Goal: Information Seeking & Learning: Learn about a topic

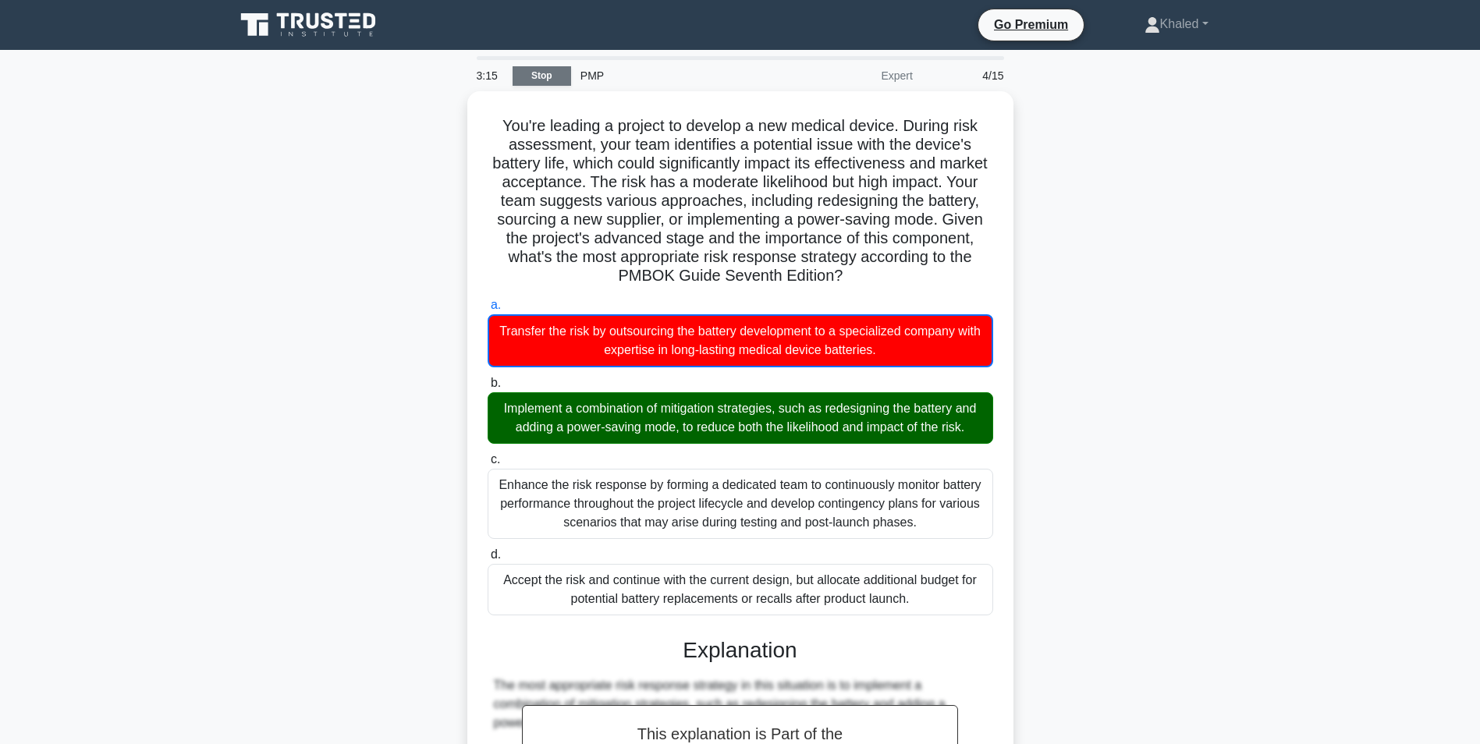
click at [551, 69] on link "Stop" at bounding box center [542, 76] width 59 height 20
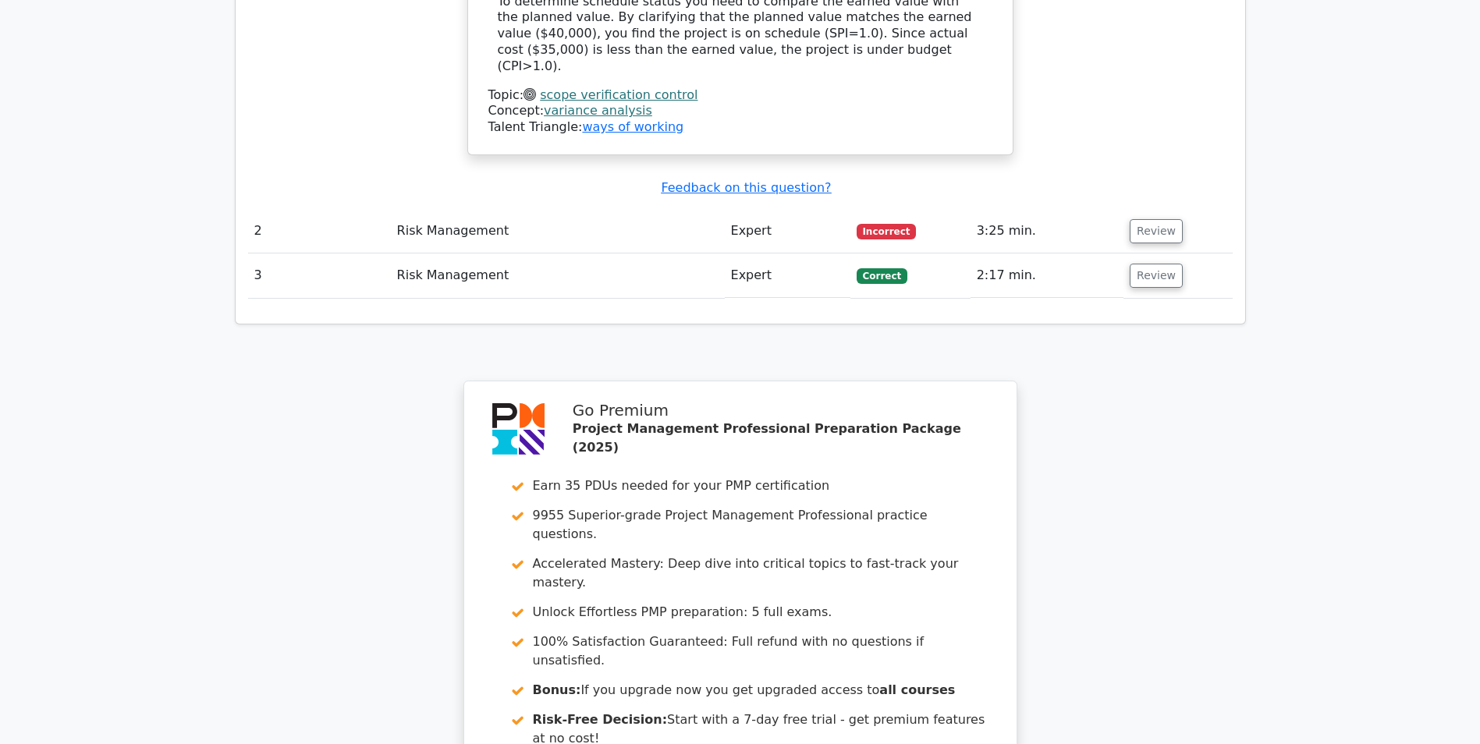
scroll to position [1935, 0]
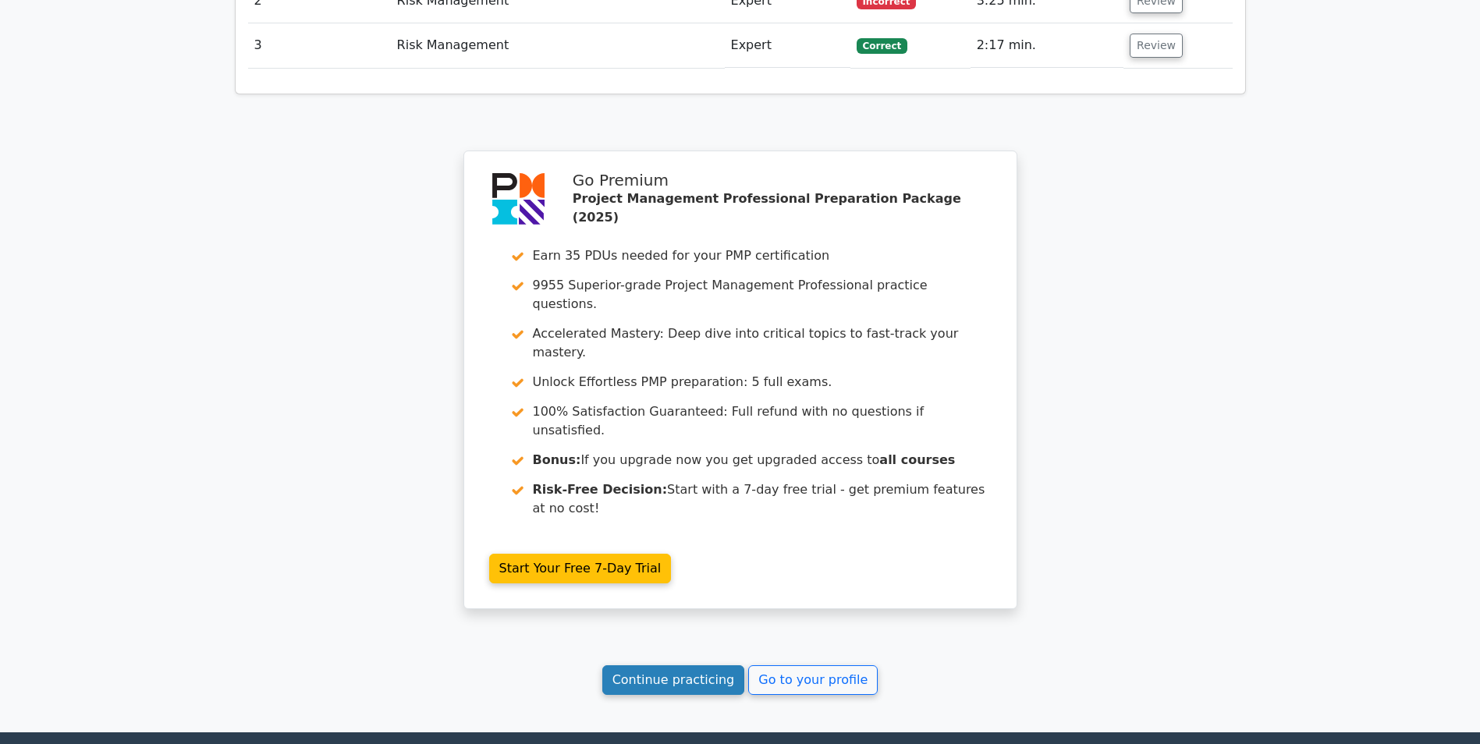
click at [674, 665] on link "Continue practicing" at bounding box center [673, 680] width 143 height 30
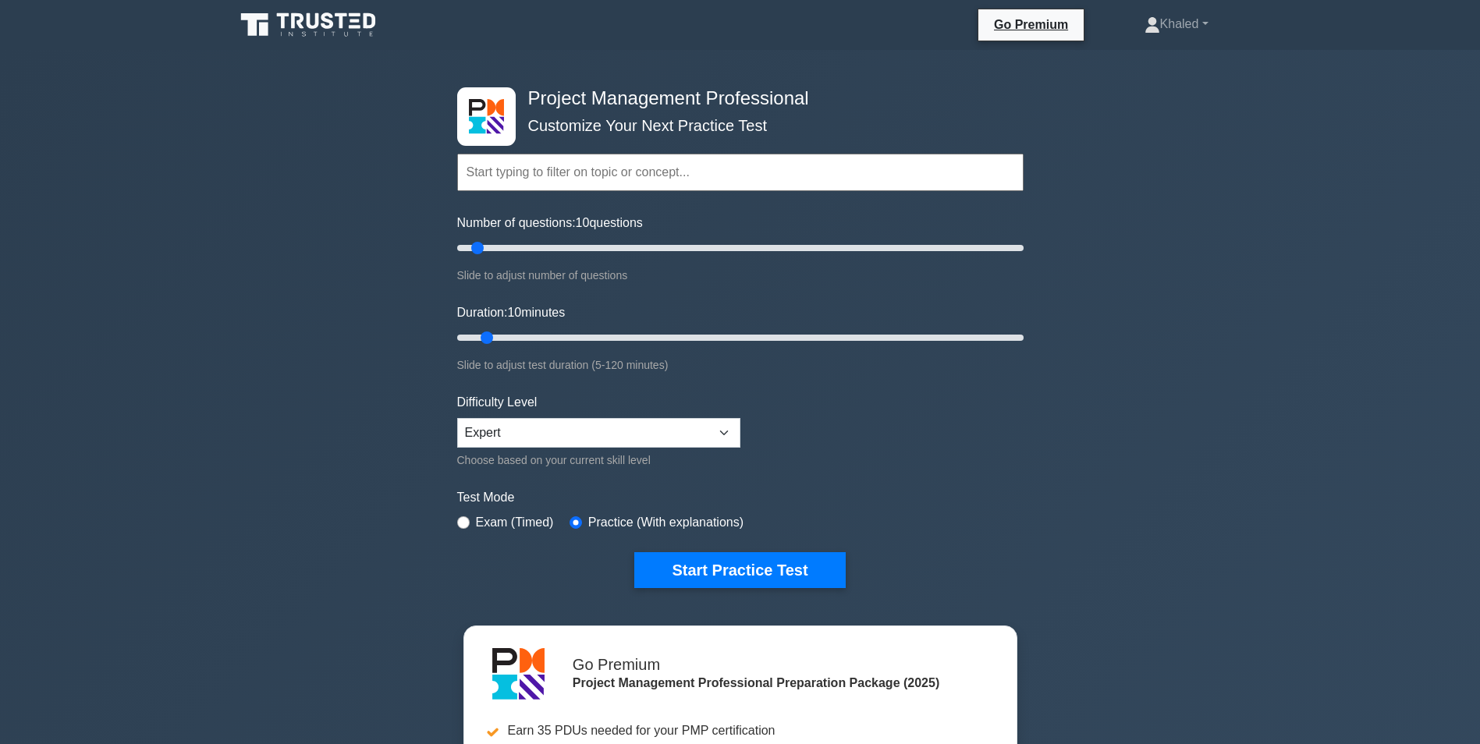
click at [308, 179] on div "Project Management Professional Customize Your Next Practice Test Topics Scope …" at bounding box center [740, 540] width 1480 height 981
